Goal: Task Accomplishment & Management: Use online tool/utility

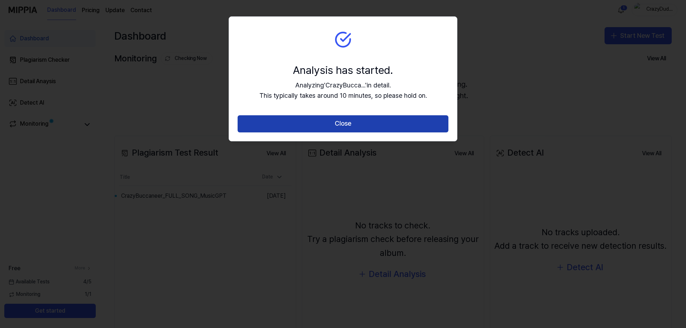
click at [359, 119] on button "Close" at bounding box center [342, 123] width 211 height 17
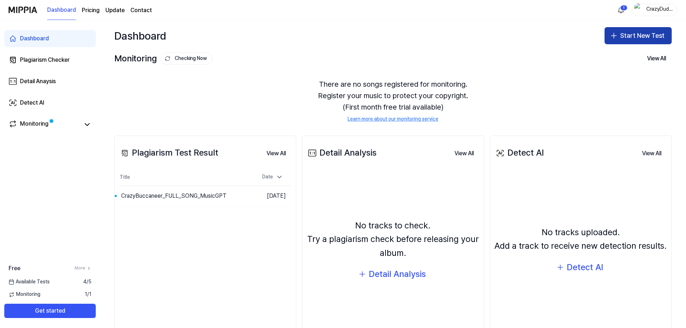
click at [639, 34] on button "Start New Test" at bounding box center [637, 35] width 67 height 17
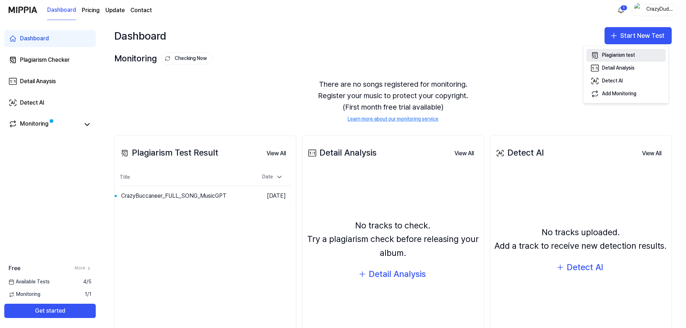
click at [636, 57] on button "Plagiarism test" at bounding box center [625, 55] width 79 height 13
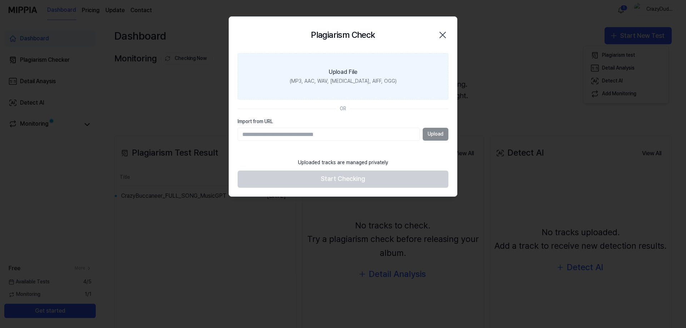
click at [353, 72] on div "Upload File" at bounding box center [342, 72] width 29 height 9
click at [0, 0] on input "Upload File (MP3, AAC, WAV, [MEDICAL_DATA], AIFF, OGG)" at bounding box center [0, 0] width 0 height 0
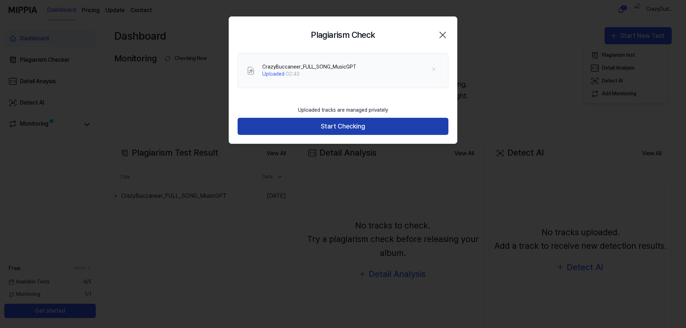
click at [342, 130] on button "Start Checking" at bounding box center [342, 126] width 211 height 17
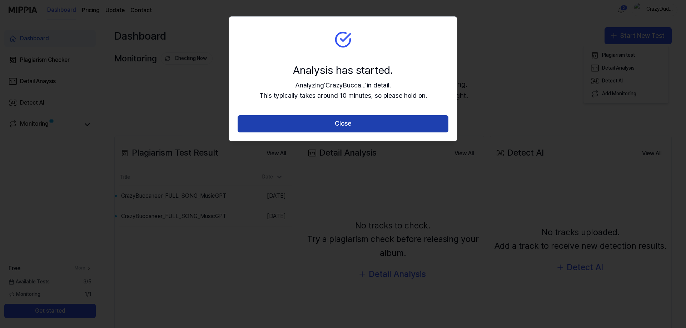
click at [366, 119] on button "Close" at bounding box center [342, 123] width 211 height 17
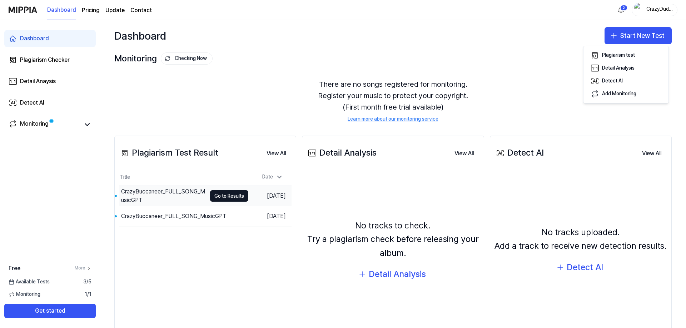
click at [181, 190] on div "CrazyBuccaneer_FULL_SONG_MusicGPT" at bounding box center [163, 195] width 85 height 17
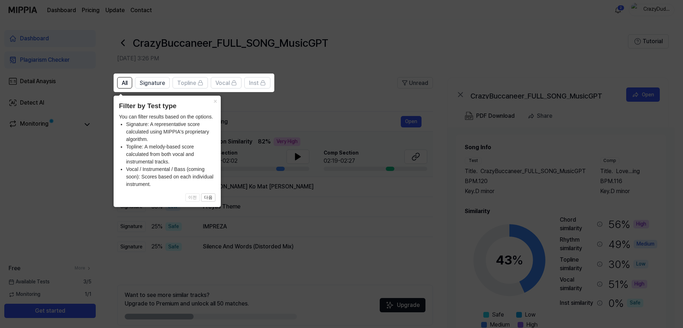
click at [287, 110] on icon at bounding box center [343, 164] width 686 height 328
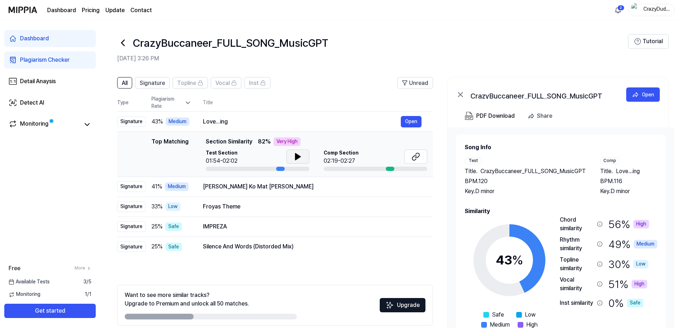
click at [297, 157] on icon at bounding box center [297, 157] width 5 height 6
click at [297, 157] on icon at bounding box center [296, 157] width 1 height 6
click at [223, 141] on span "Section Similarity" at bounding box center [229, 141] width 46 height 9
click at [391, 167] on div at bounding box center [390, 169] width 9 height 4
click at [418, 158] on icon at bounding box center [415, 156] width 9 height 9
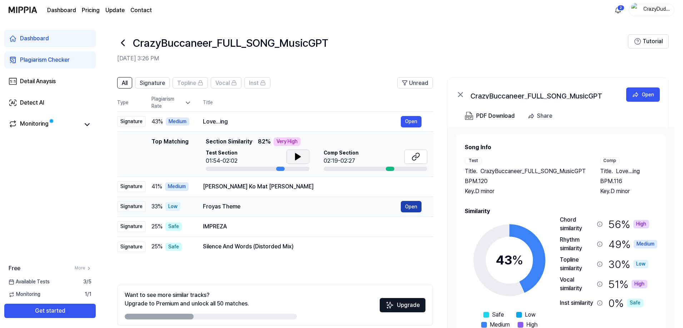
click at [405, 207] on button "Open" at bounding box center [411, 206] width 21 height 11
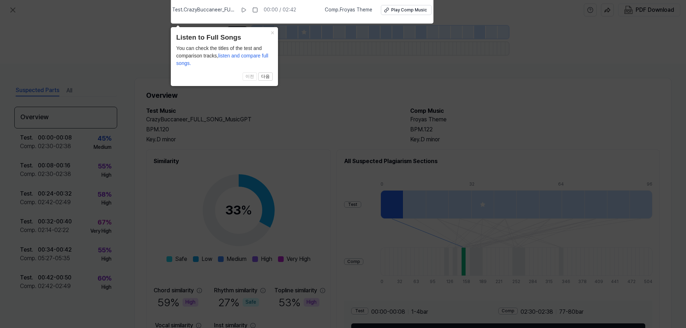
click at [191, 68] on div "× Listen to Full Songs You can check the titles of the test and comparison trac…" at bounding box center [224, 56] width 107 height 59
click at [195, 64] on span "listen and compare full songs." at bounding box center [222, 59] width 92 height 13
click at [340, 42] on icon at bounding box center [343, 162] width 686 height 332
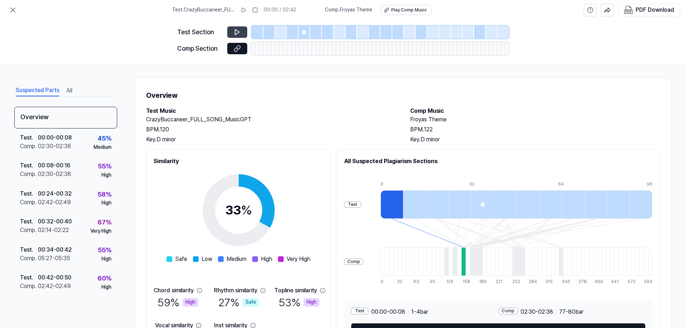
click at [231, 31] on button at bounding box center [237, 31] width 20 height 11
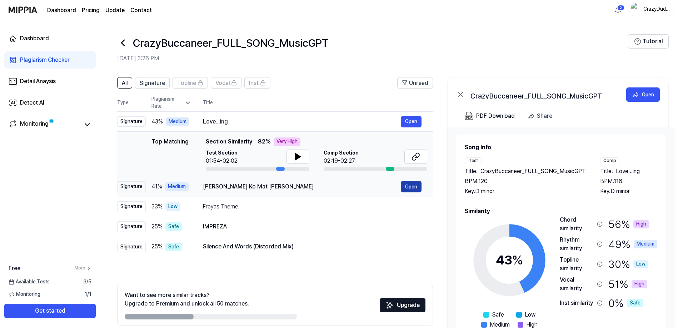
click at [412, 184] on button "Open" at bounding box center [411, 186] width 21 height 11
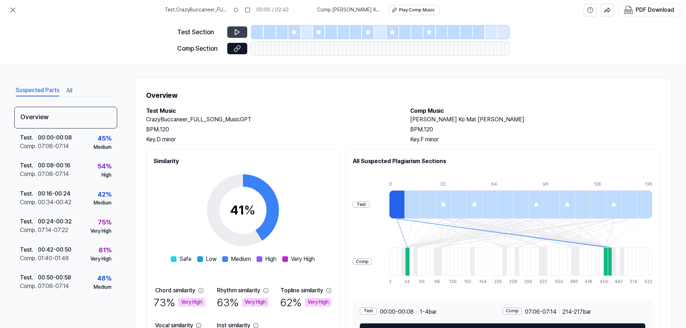
click at [229, 31] on button at bounding box center [237, 31] width 20 height 11
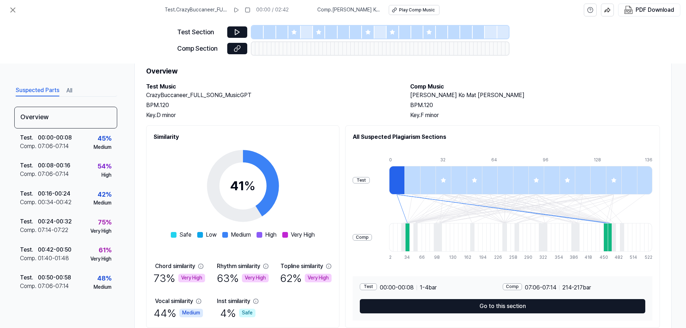
scroll to position [50, 0]
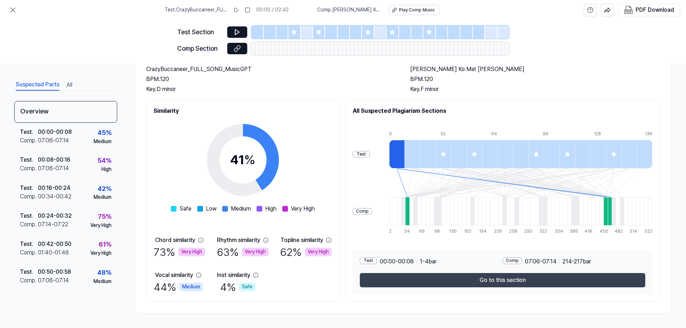
click at [494, 280] on button "Go to this section" at bounding box center [502, 280] width 285 height 14
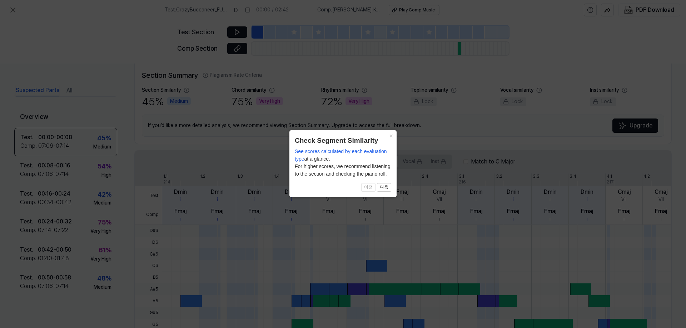
scroll to position [162, 0]
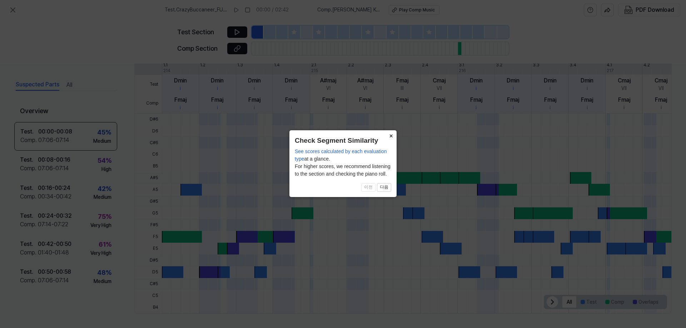
click at [390, 136] on button "×" at bounding box center [390, 135] width 11 height 10
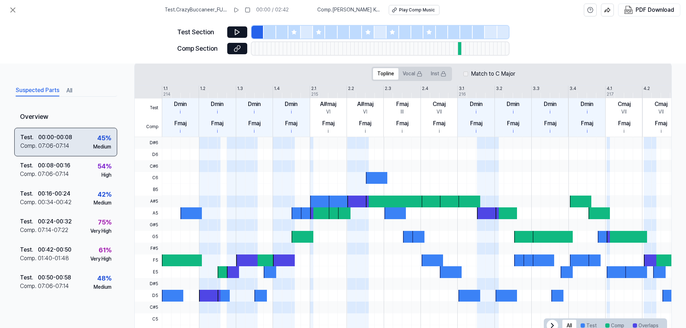
scroll to position [126, 0]
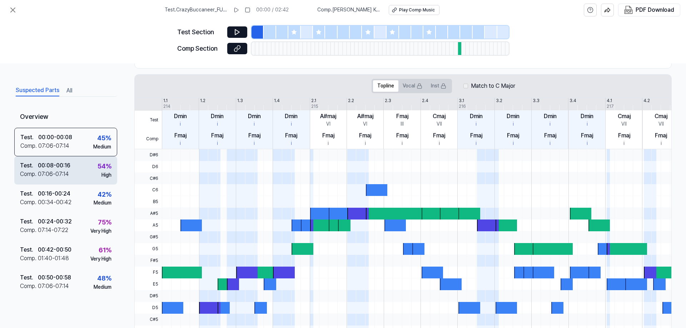
click at [86, 172] on div "Test . 00:08 - 00:16 Comp . 07:06 - 07:14 54 % High" at bounding box center [65, 170] width 103 height 28
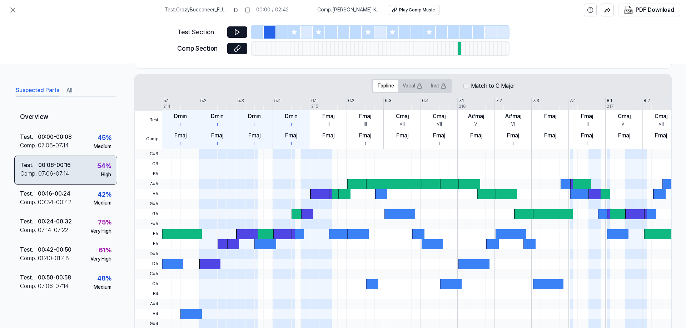
click at [87, 172] on div "Test . 00:08 - 00:16 Comp . 07:06 - 07:14 54 % High" at bounding box center [65, 170] width 103 height 29
click at [102, 174] on div "High" at bounding box center [106, 174] width 10 height 7
